Goal: Task Accomplishment & Management: Use online tool/utility

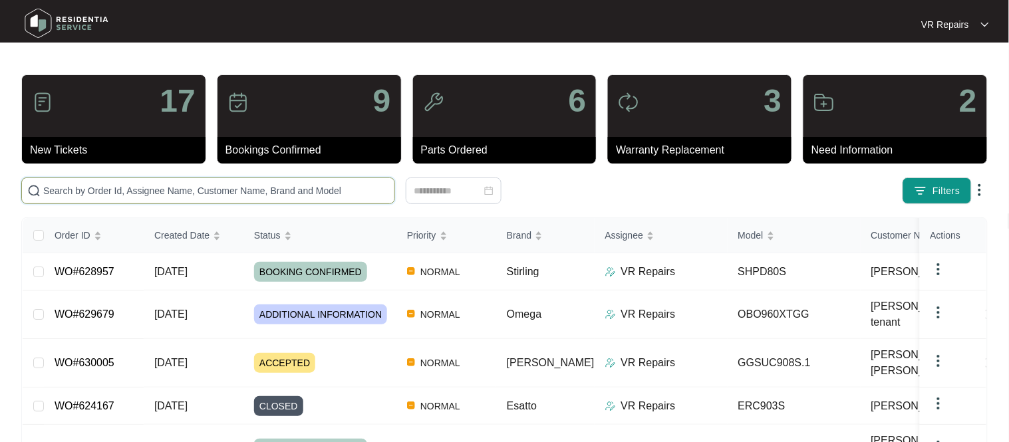
click at [161, 188] on input "text" at bounding box center [216, 191] width 346 height 15
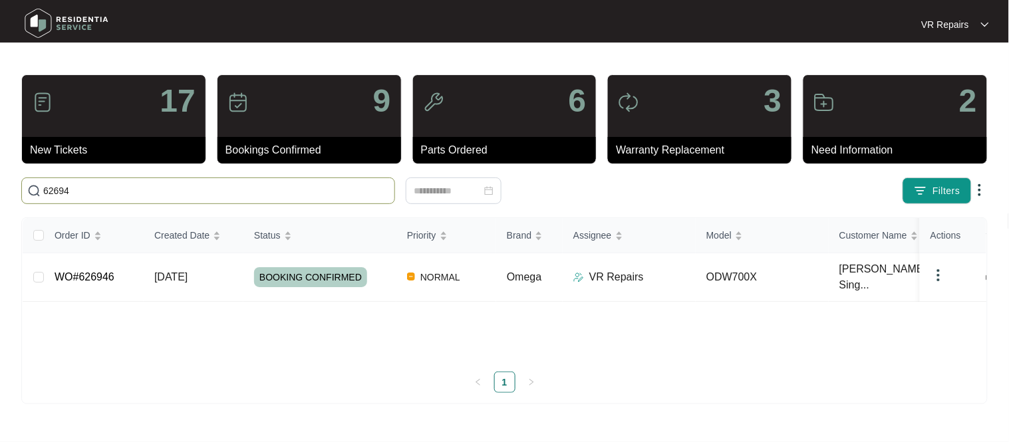
type input "626946"
click at [123, 267] on td "WO#626946" at bounding box center [94, 277] width 100 height 49
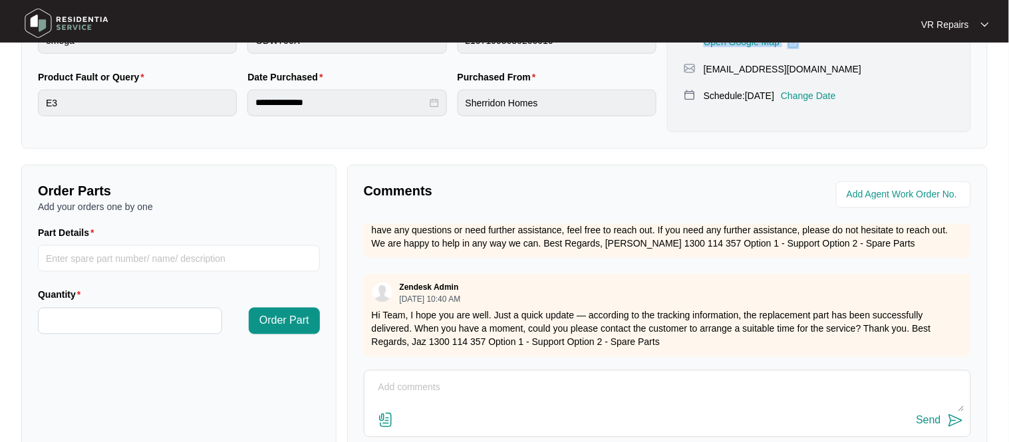
scroll to position [440, 0]
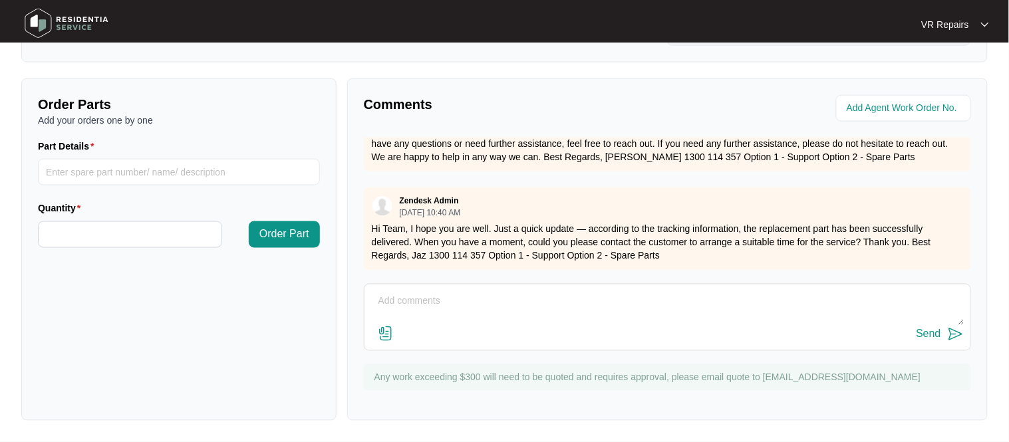
click at [424, 304] on textarea at bounding box center [667, 308] width 593 height 35
paste textarea "Investigated the dishwasher, and found that the heating element was working fin…"
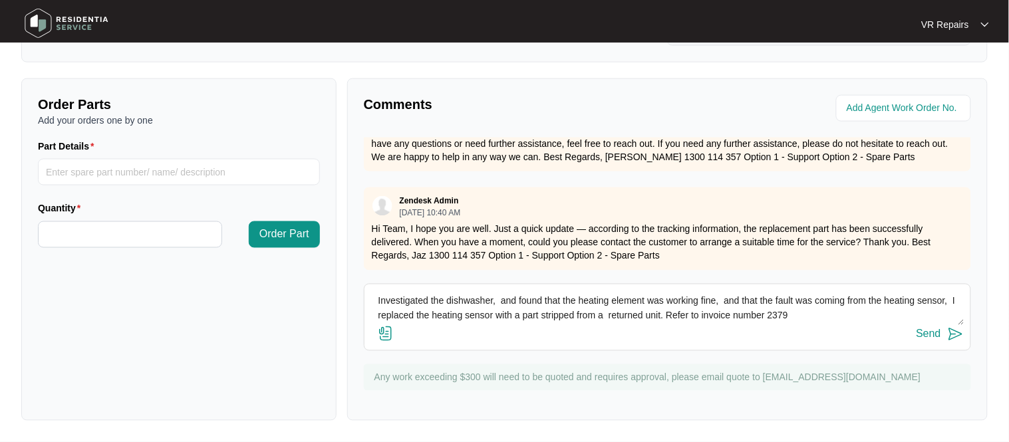
type textarea "Investigated the dishwasher, and found that the heating element was working fin…"
click at [941, 329] on button "Send" at bounding box center [940, 335] width 47 height 18
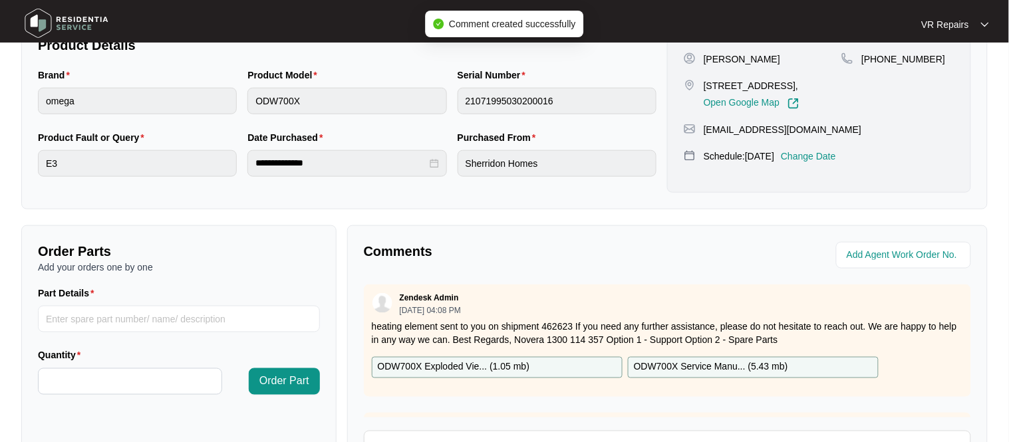
scroll to position [0, 0]
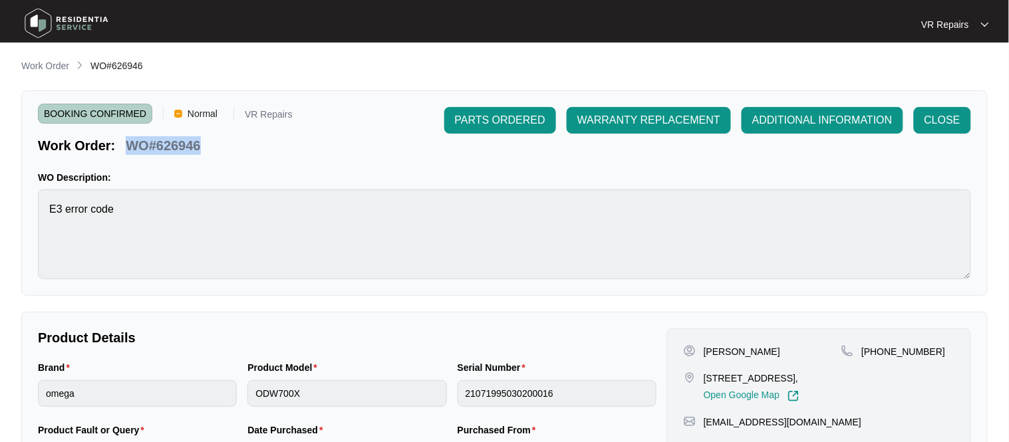
copy p "WO#626946"
click at [947, 122] on span "CLOSE" at bounding box center [943, 120] width 36 height 16
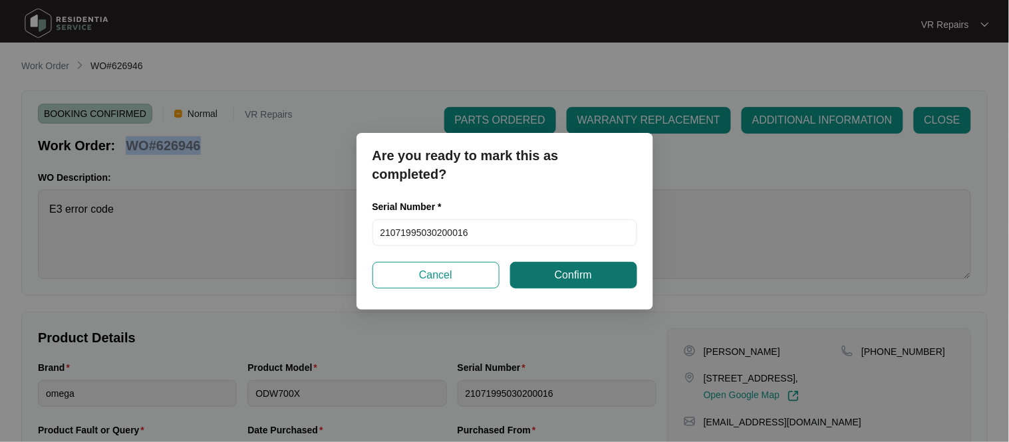
click at [575, 279] on span "Confirm" at bounding box center [573, 275] width 37 height 16
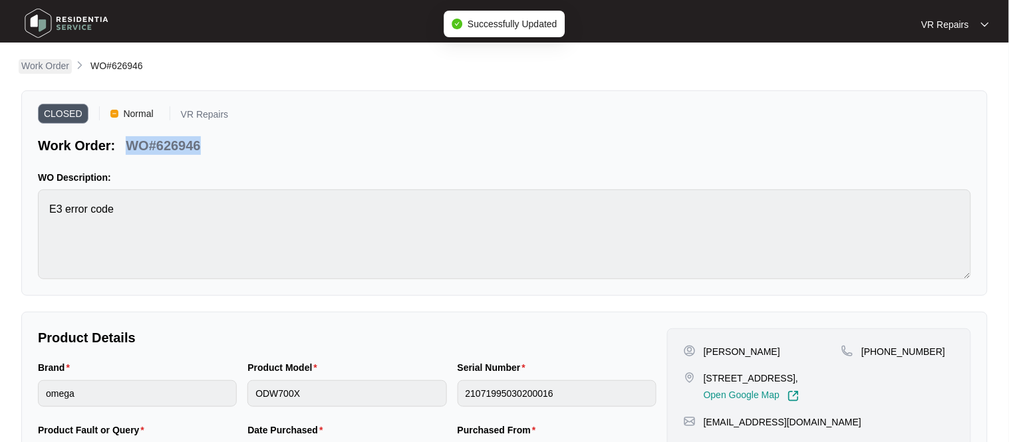
click at [51, 69] on p "Work Order" at bounding box center [45, 65] width 48 height 13
